Goal: Information Seeking & Learning: Learn about a topic

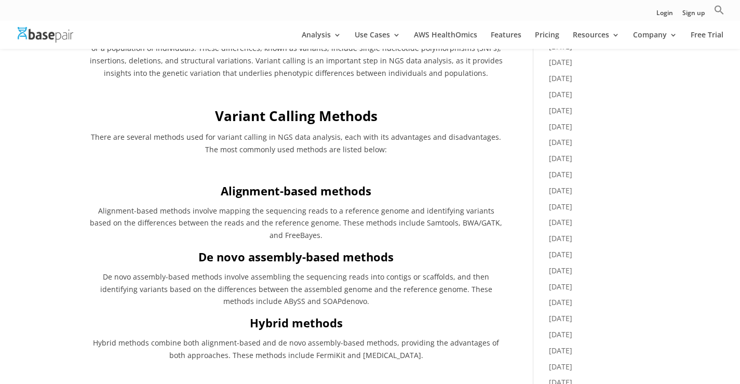
scroll to position [623, 0]
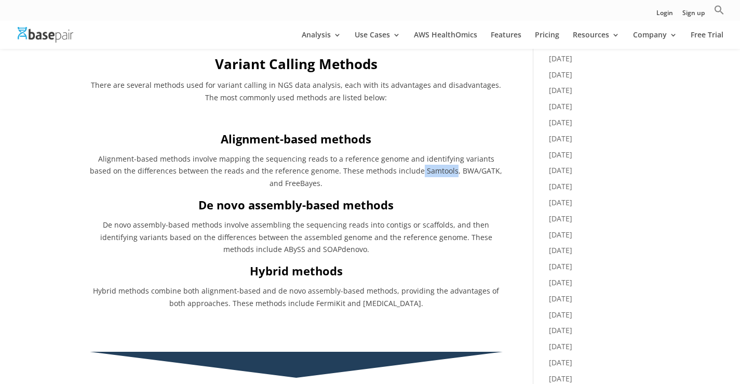
drag, startPoint x: 401, startPoint y: 171, endPoint x: 433, endPoint y: 173, distance: 31.7
click at [433, 173] on span "Alignment-based methods involve mapping the sequencing reads to a reference gen…" at bounding box center [296, 171] width 412 height 35
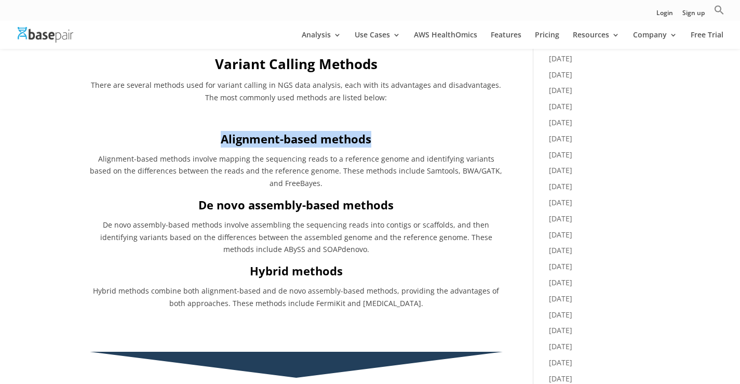
drag, startPoint x: 221, startPoint y: 139, endPoint x: 385, endPoint y: 137, distance: 164.0
click at [385, 137] on h3 "Alignment-based methods" at bounding box center [296, 142] width 413 height 22
click at [347, 137] on strong "Alignment-based methods" at bounding box center [296, 139] width 150 height 16
drag, startPoint x: 222, startPoint y: 142, endPoint x: 386, endPoint y: 137, distance: 164.1
click at [386, 137] on h3 "Alignment-based methods" at bounding box center [296, 142] width 413 height 22
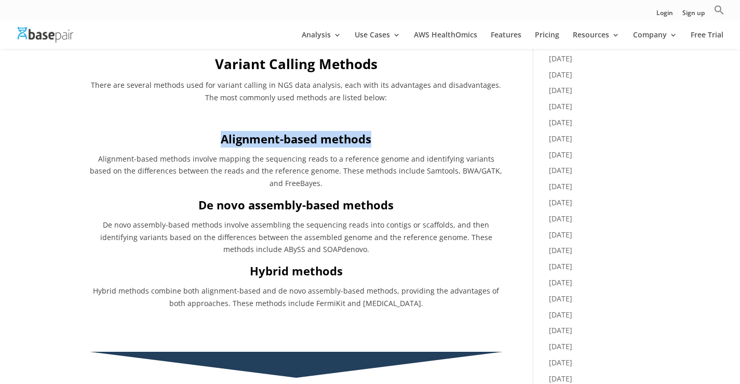
copy strong "Alignment-based methods"
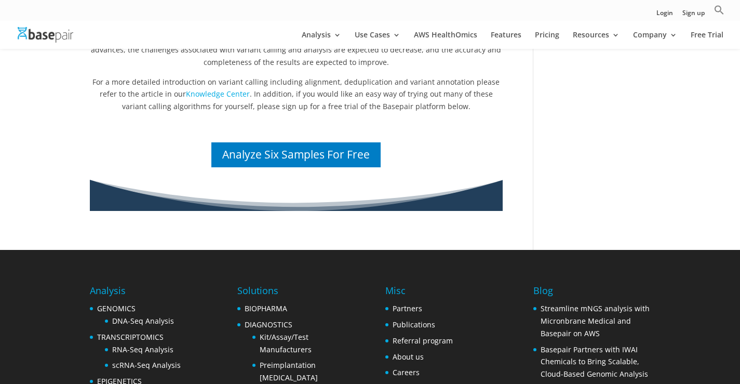
scroll to position [1972, 0]
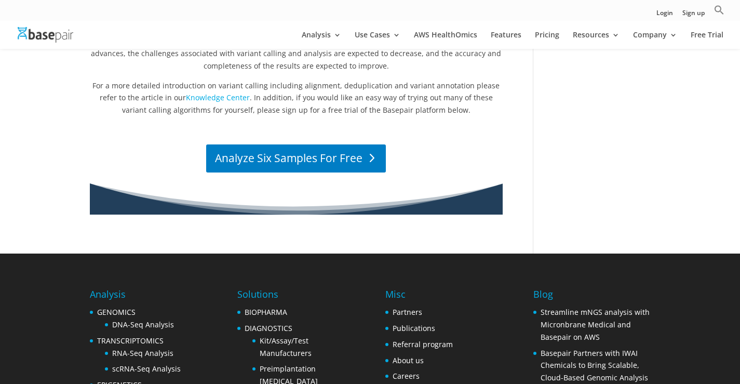
click at [362, 155] on link "Analyze Six Samples For Free" at bounding box center [296, 158] width 180 height 28
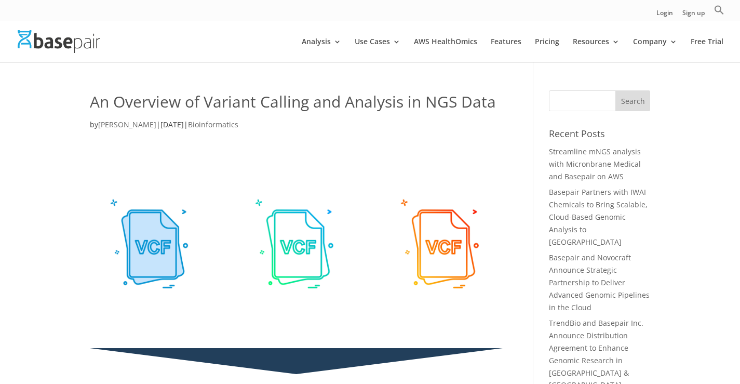
scroll to position [0, 0]
